Goal: Task Accomplishment & Management: Manage account settings

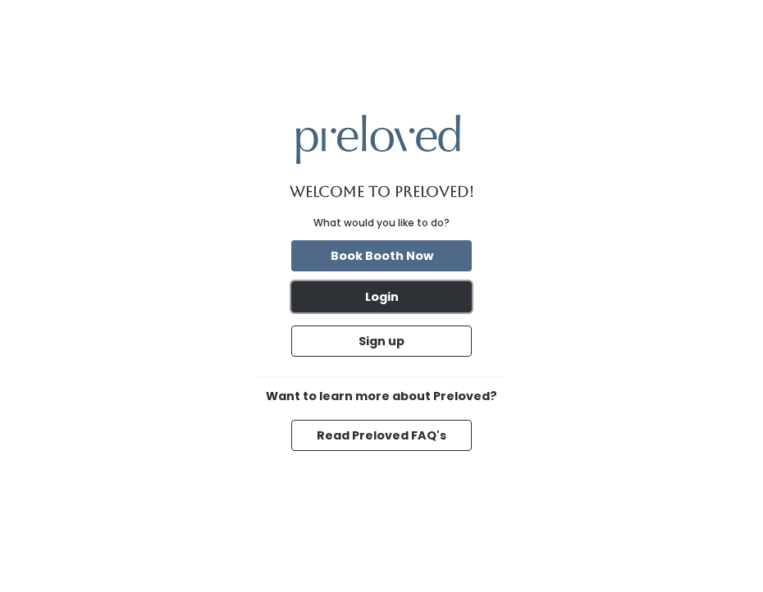
click at [385, 289] on button "Login" at bounding box center [381, 296] width 181 height 31
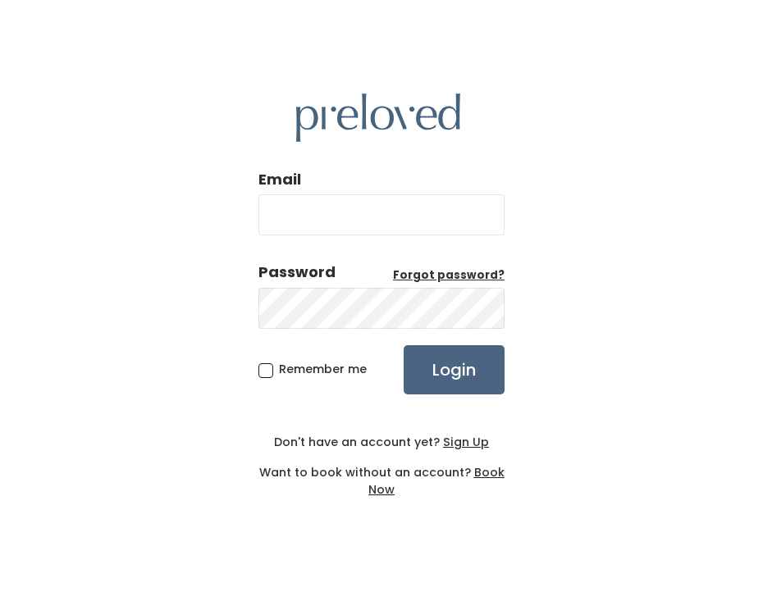
type input "[PERSON_NAME][EMAIL_ADDRESS][PERSON_NAME][DOMAIN_NAME]"
click at [451, 381] on input "Login" at bounding box center [454, 369] width 101 height 49
click at [452, 353] on input "Login" at bounding box center [454, 369] width 101 height 49
click at [427, 372] on input "Login" at bounding box center [454, 369] width 101 height 49
click at [450, 368] on input "Login" at bounding box center [454, 369] width 101 height 49
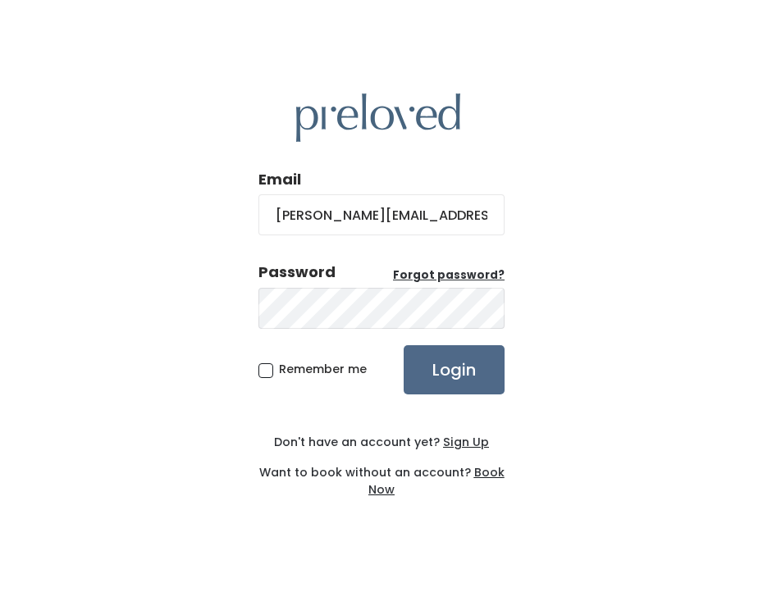
click at [448, 399] on div "Email [PERSON_NAME][EMAIL_ADDRESS][PERSON_NAME][DOMAIN_NAME] Password Forgot pa…" at bounding box center [381, 296] width 246 height 484
click at [446, 386] on input "Login" at bounding box center [454, 369] width 101 height 49
click at [211, 288] on div "Email kendall.bentsen@gmail.com Password Forgot password? Remember me Login Don…" at bounding box center [381, 296] width 763 height 592
click at [404, 345] on input "Login" at bounding box center [454, 369] width 101 height 49
click at [455, 362] on input "Login" at bounding box center [454, 369] width 101 height 49
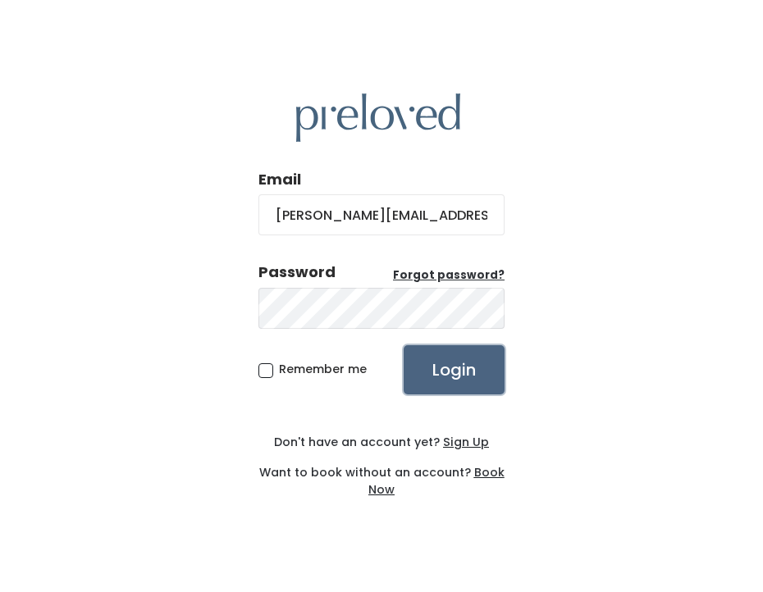
click at [450, 362] on input "Login" at bounding box center [454, 369] width 101 height 49
click at [397, 100] on img at bounding box center [378, 118] width 164 height 48
click at [391, 123] on img at bounding box center [378, 118] width 164 height 48
click at [327, 96] on img at bounding box center [378, 118] width 164 height 48
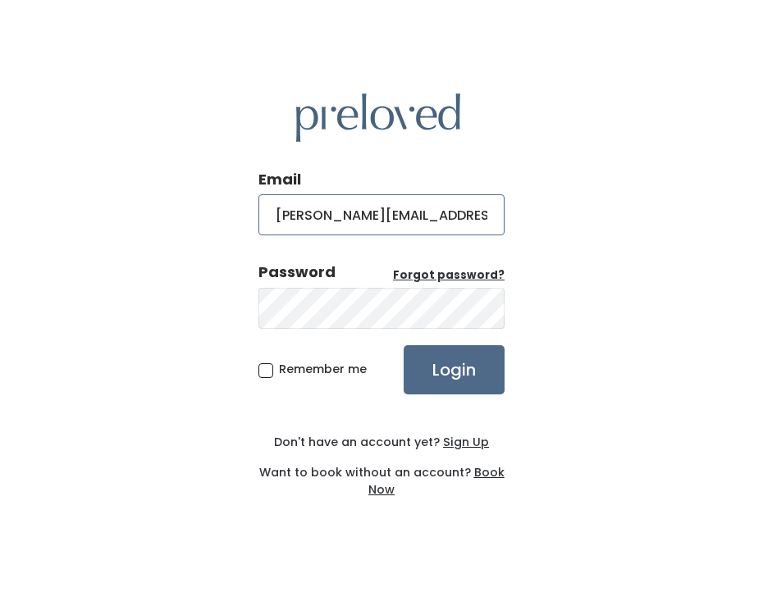
click at [334, 222] on input "kendall.bentsen@gmail.com" at bounding box center [381, 214] width 246 height 41
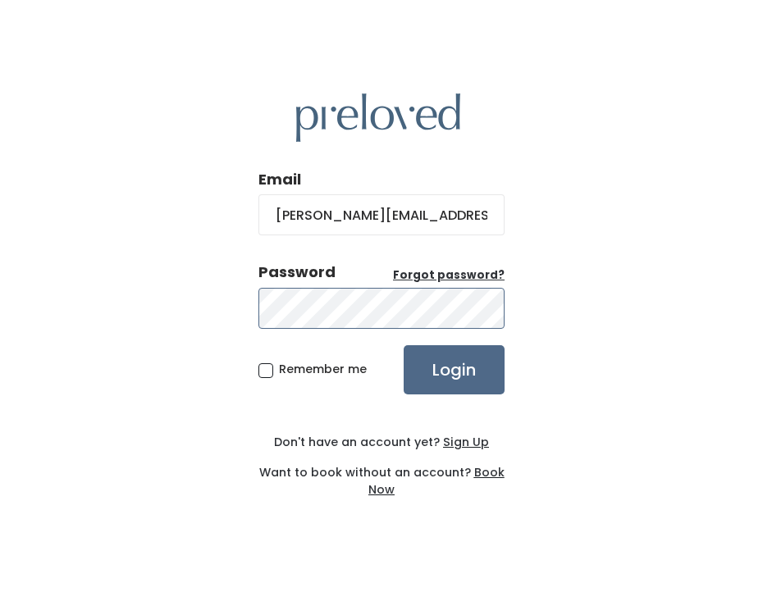
click at [217, 289] on div "Email kendall.bentsen@gmail.com Password Forgot password? Remember me Login Don…" at bounding box center [381, 296] width 763 height 592
click at [404, 345] on input "Login" at bounding box center [454, 369] width 101 height 49
